Goal: Information Seeking & Learning: Find specific page/section

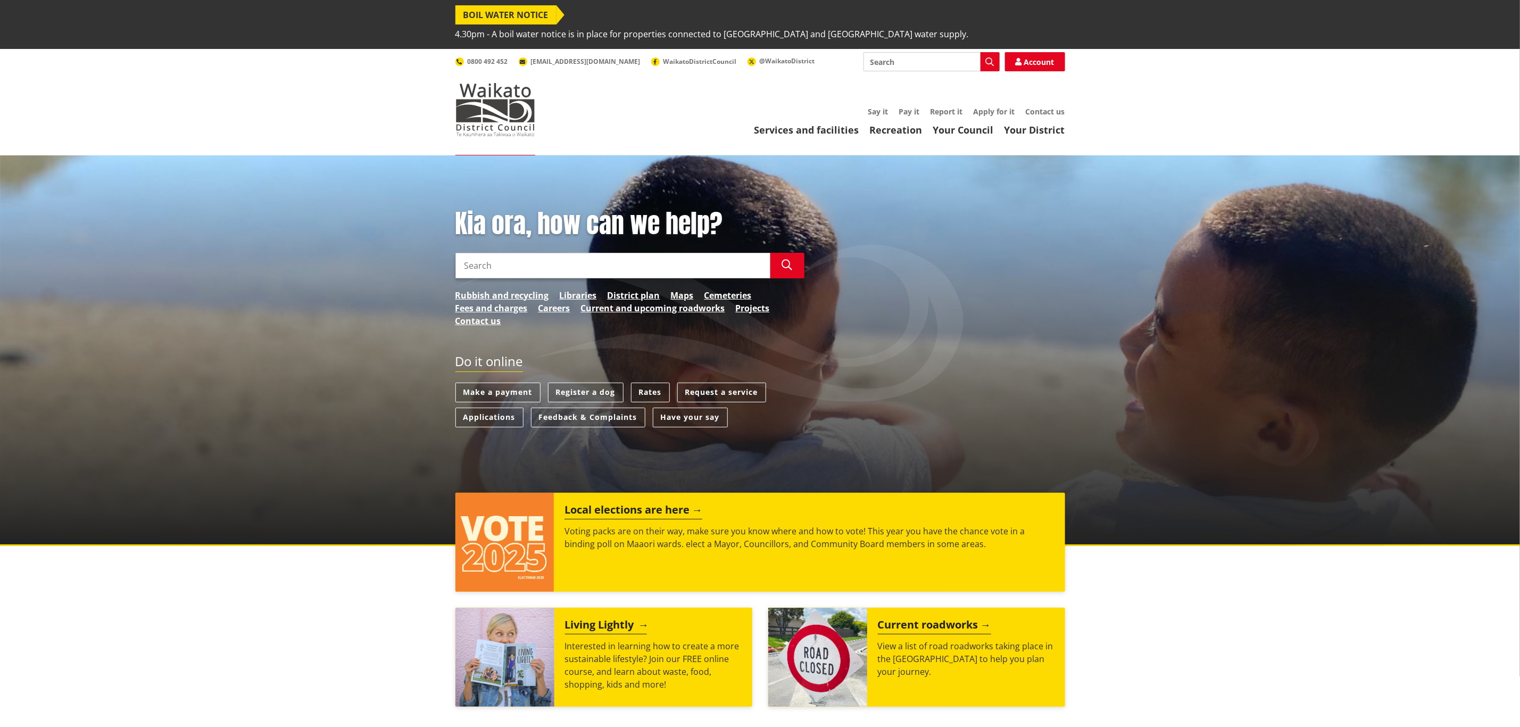
click at [502, 617] on img at bounding box center [504, 657] width 99 height 99
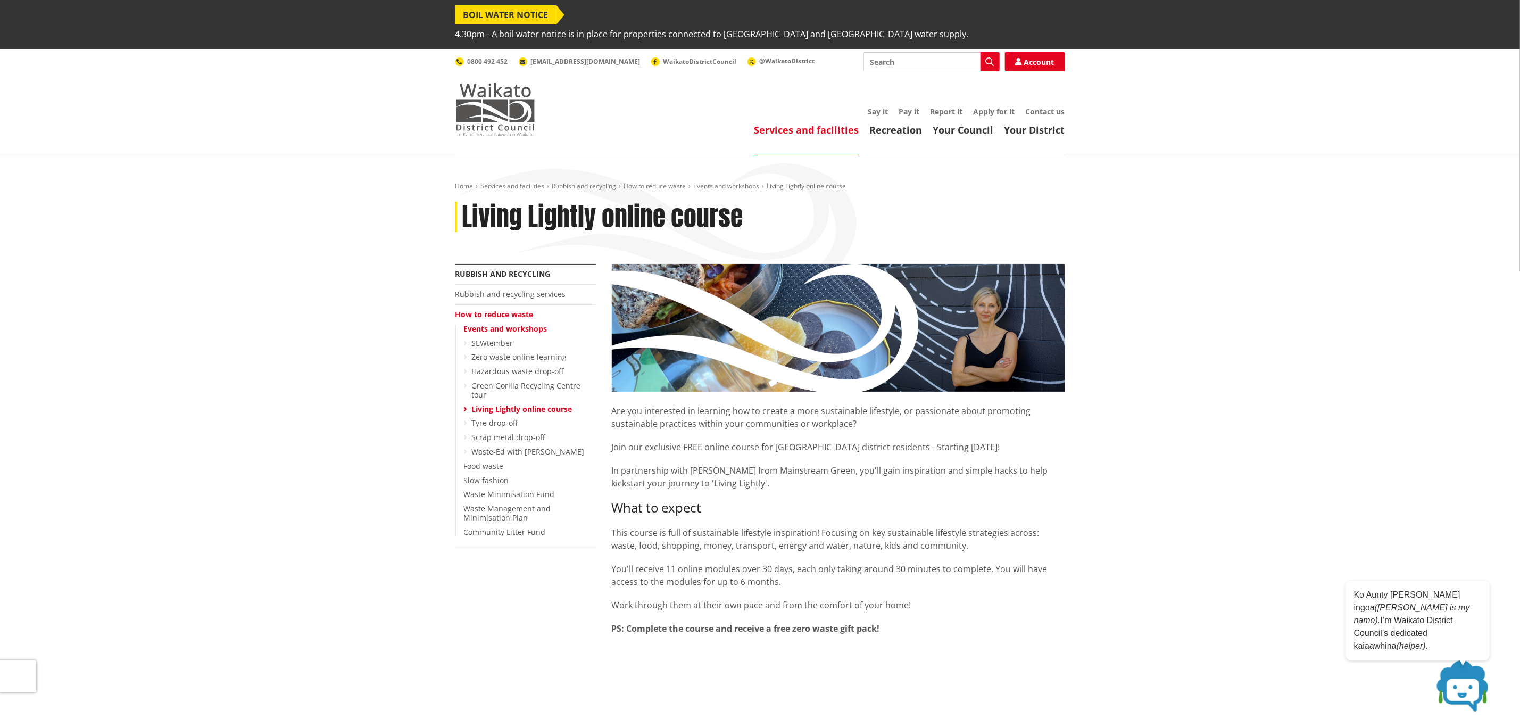
click at [512, 83] on img at bounding box center [495, 109] width 80 height 53
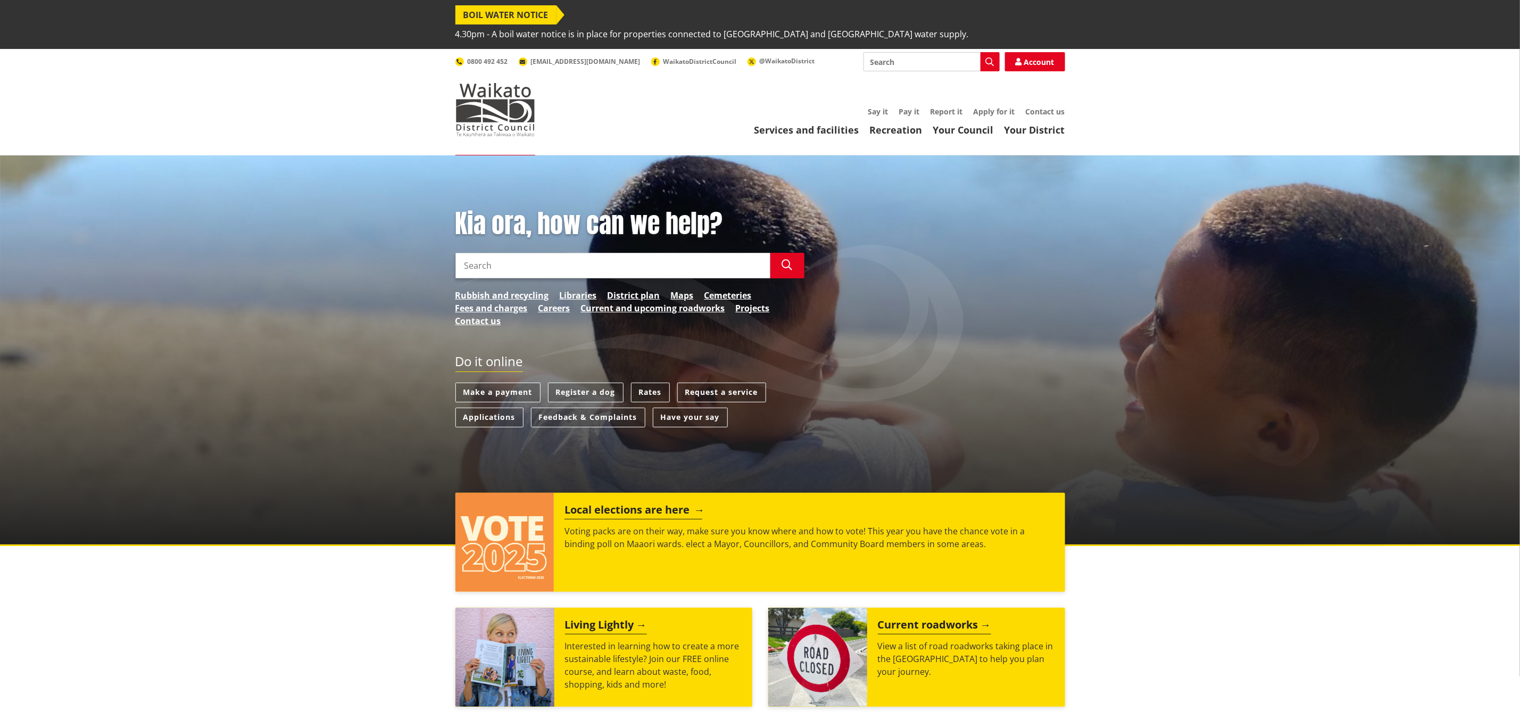
click at [601, 525] on p "Voting packs are on their way, make sure you know where and how to vote! This y…" at bounding box center [808, 538] width 489 height 26
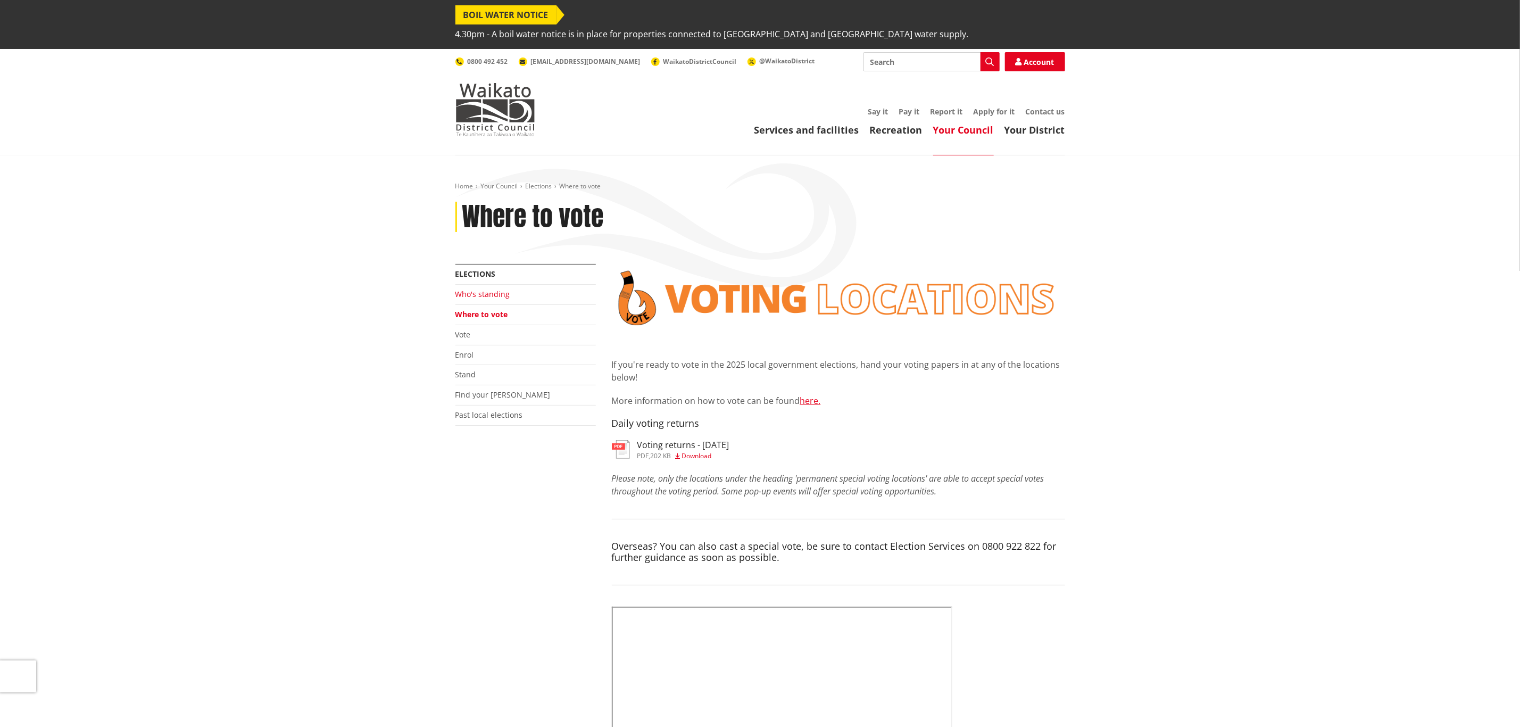
click at [492, 289] on link "Who's standing" at bounding box center [482, 294] width 55 height 10
